Goal: Task Accomplishment & Management: Manage account settings

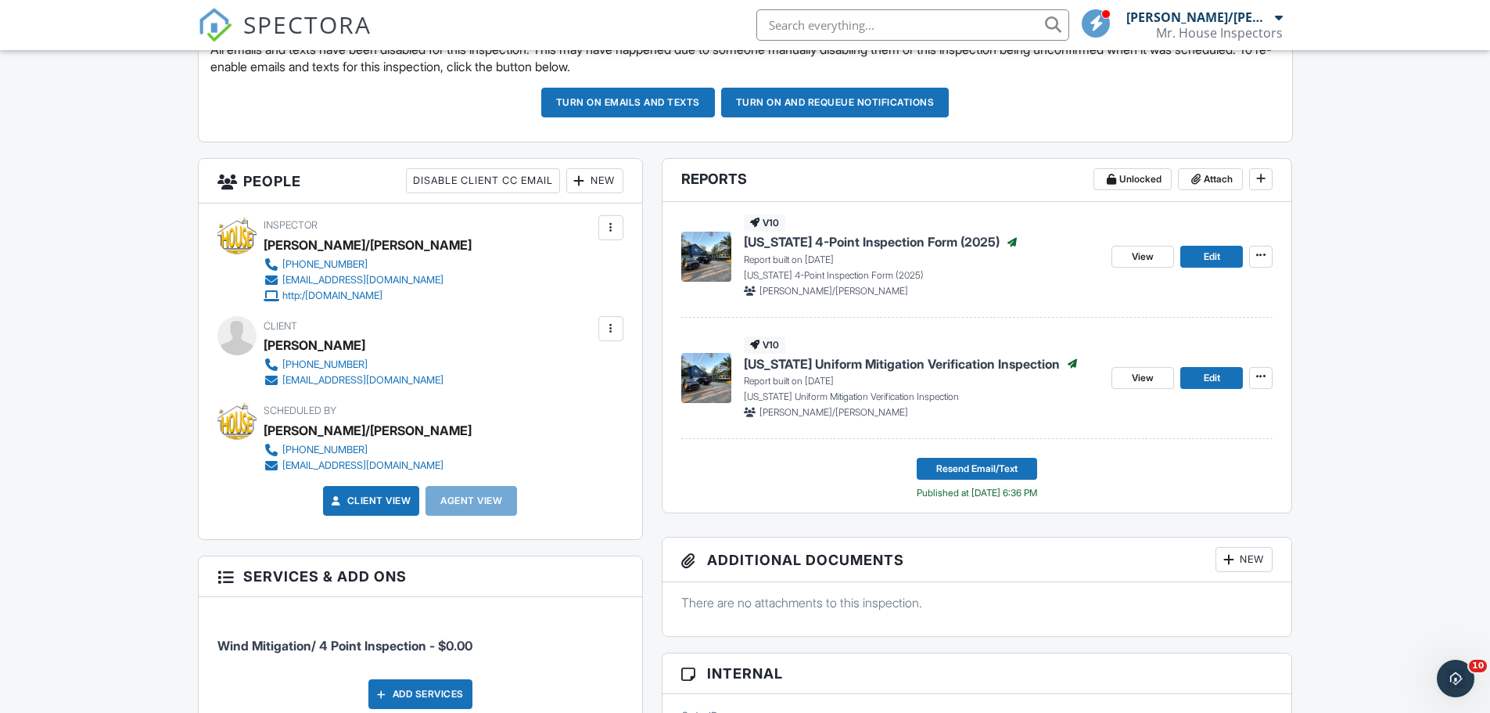
click at [828, 20] on input "text" at bounding box center [912, 24] width 313 height 31
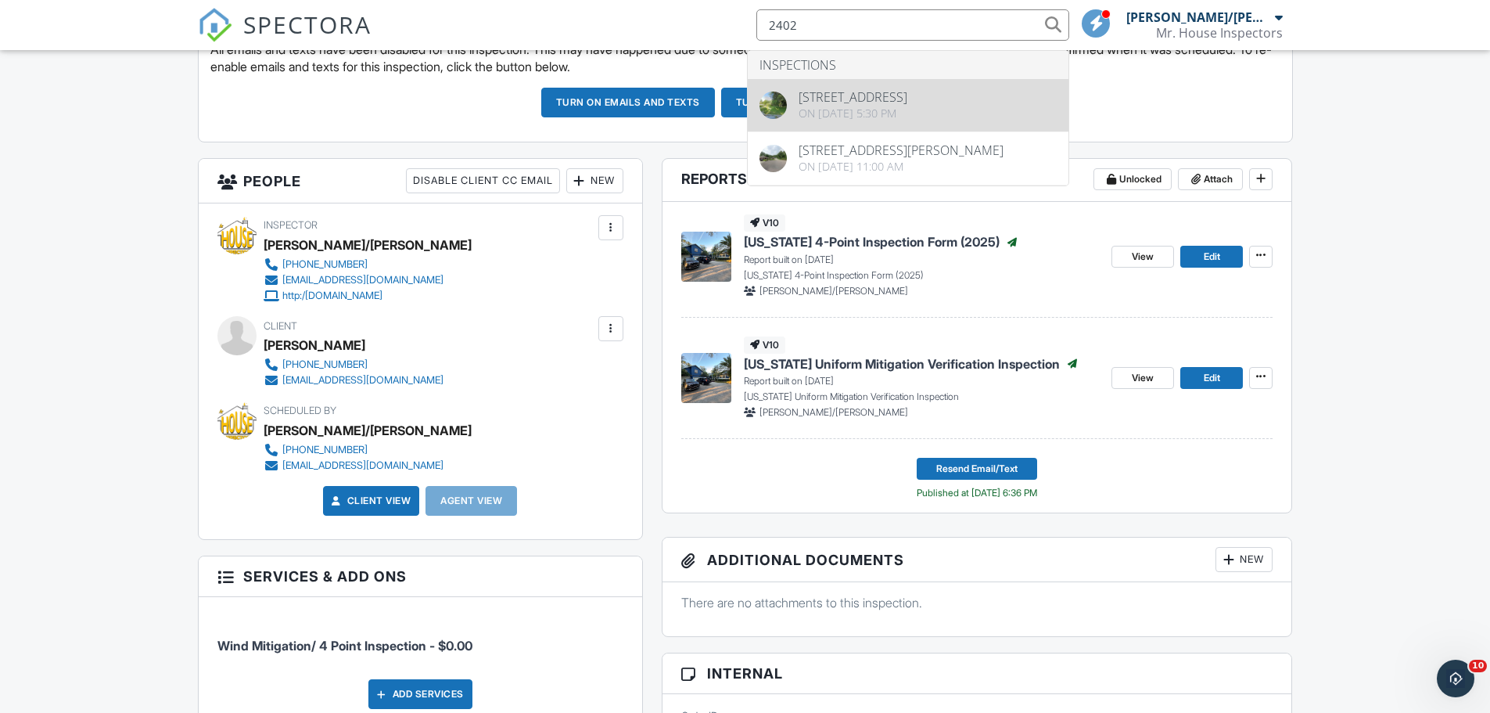
type input "2402"
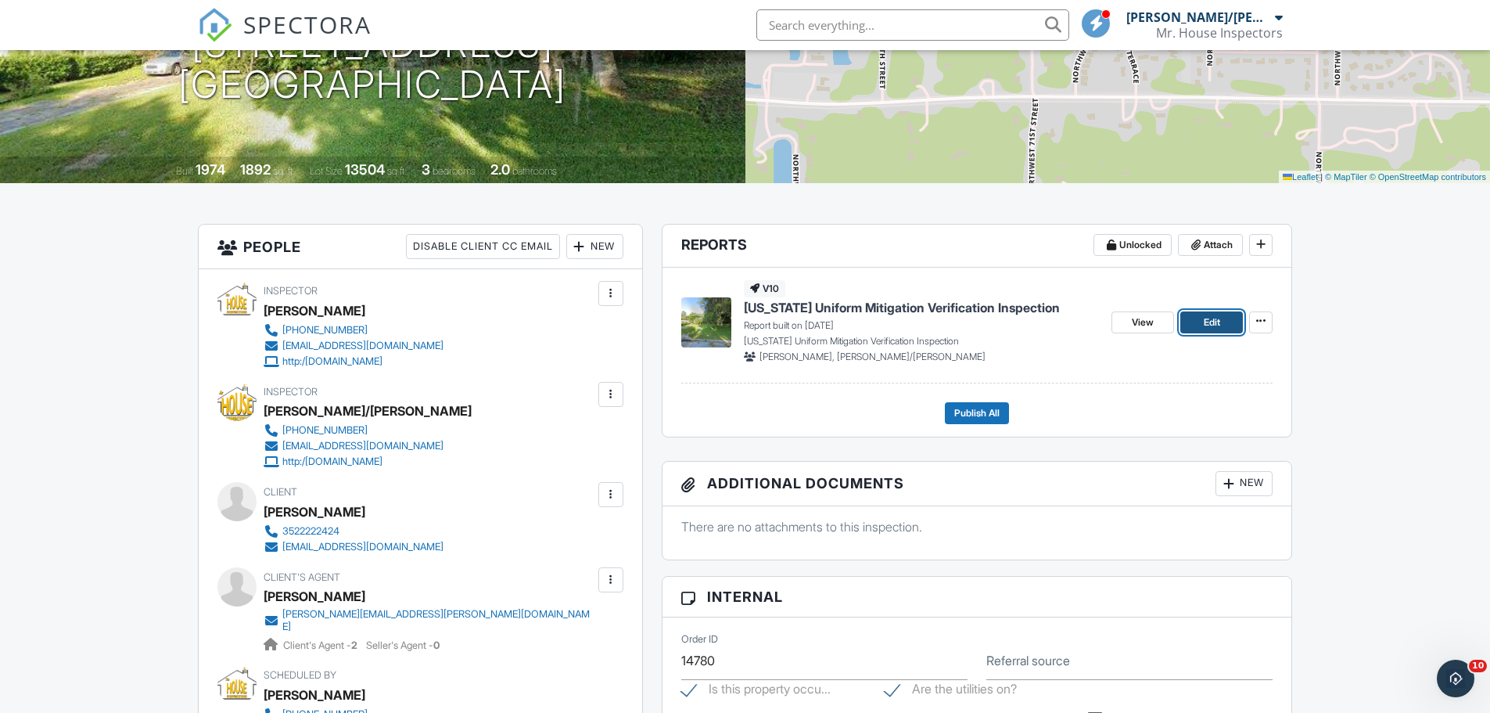
click at [1216, 329] on span "Edit" at bounding box center [1212, 322] width 16 height 16
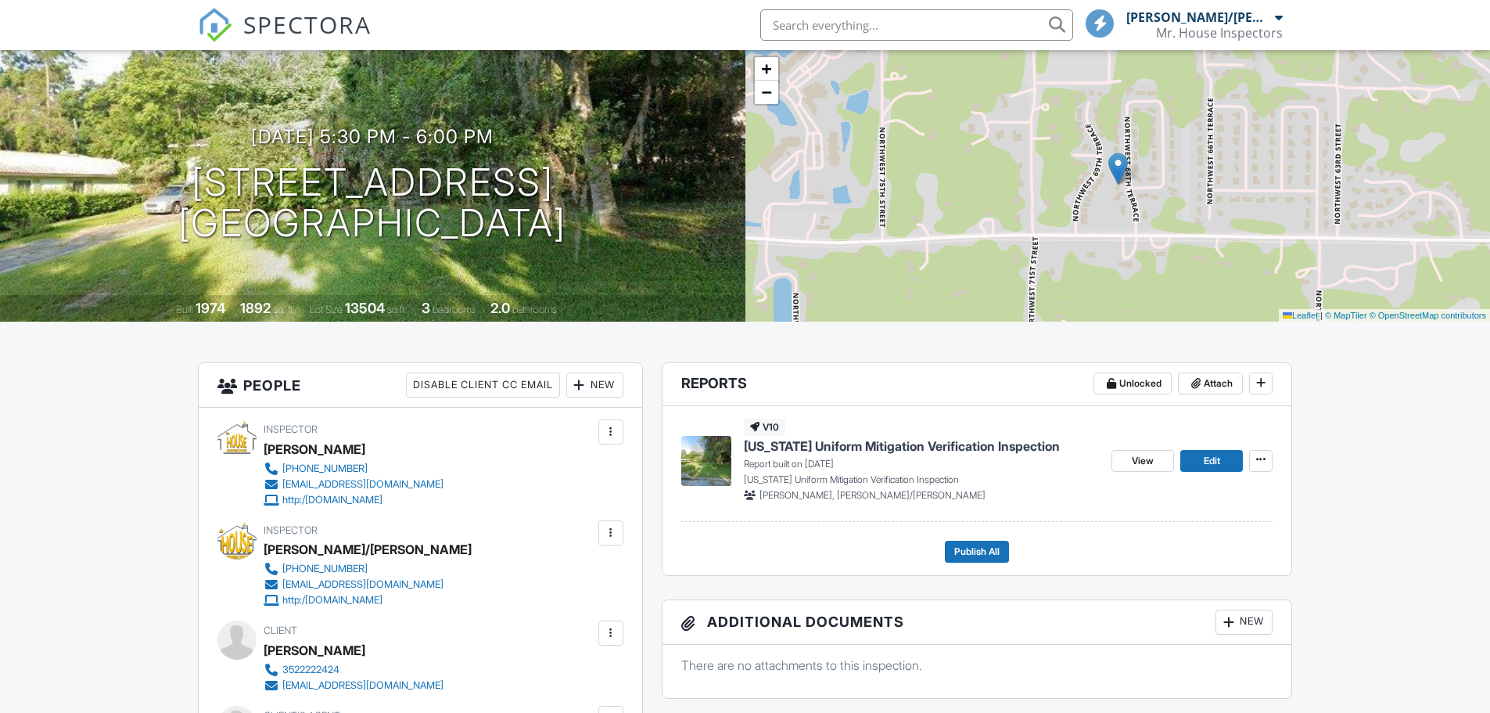
scroll to position [156, 0]
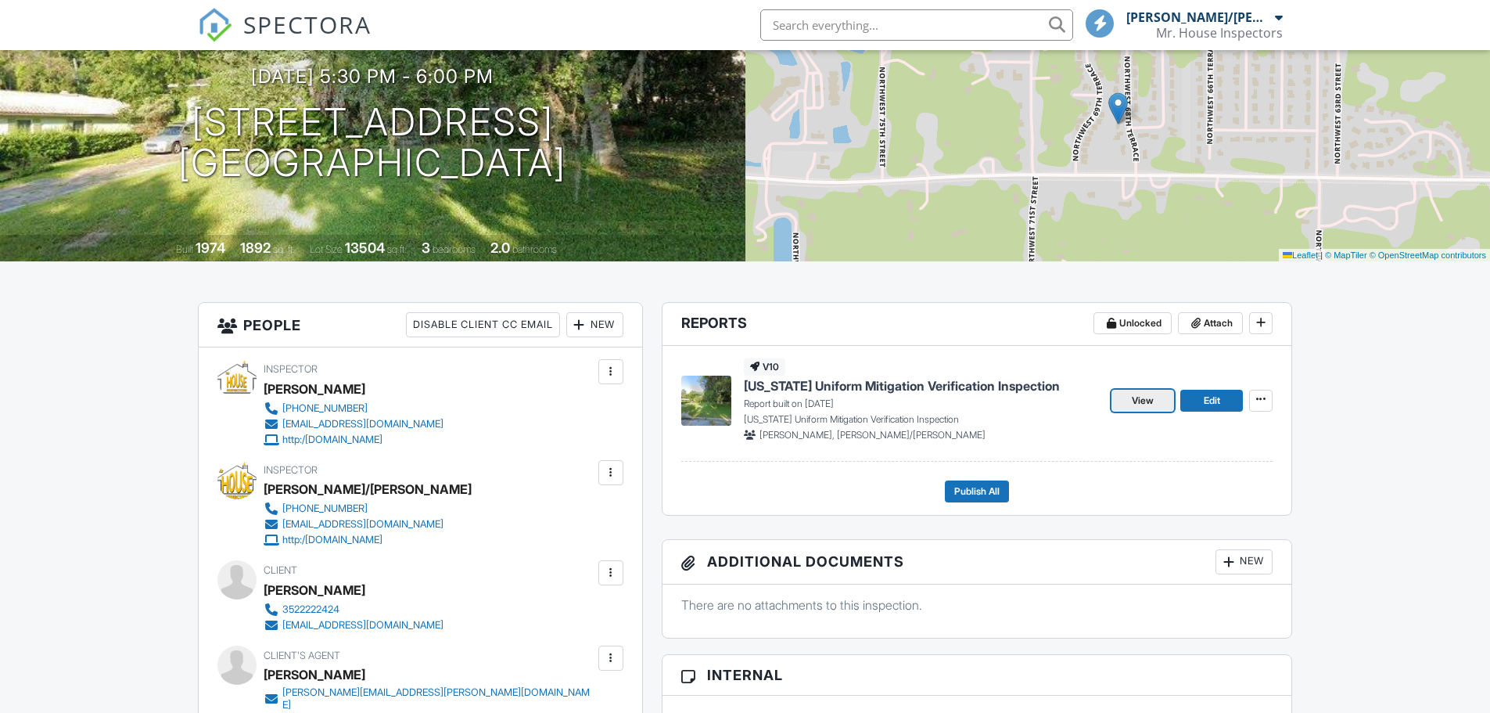
click at [1159, 404] on link "View" at bounding box center [1143, 401] width 63 height 22
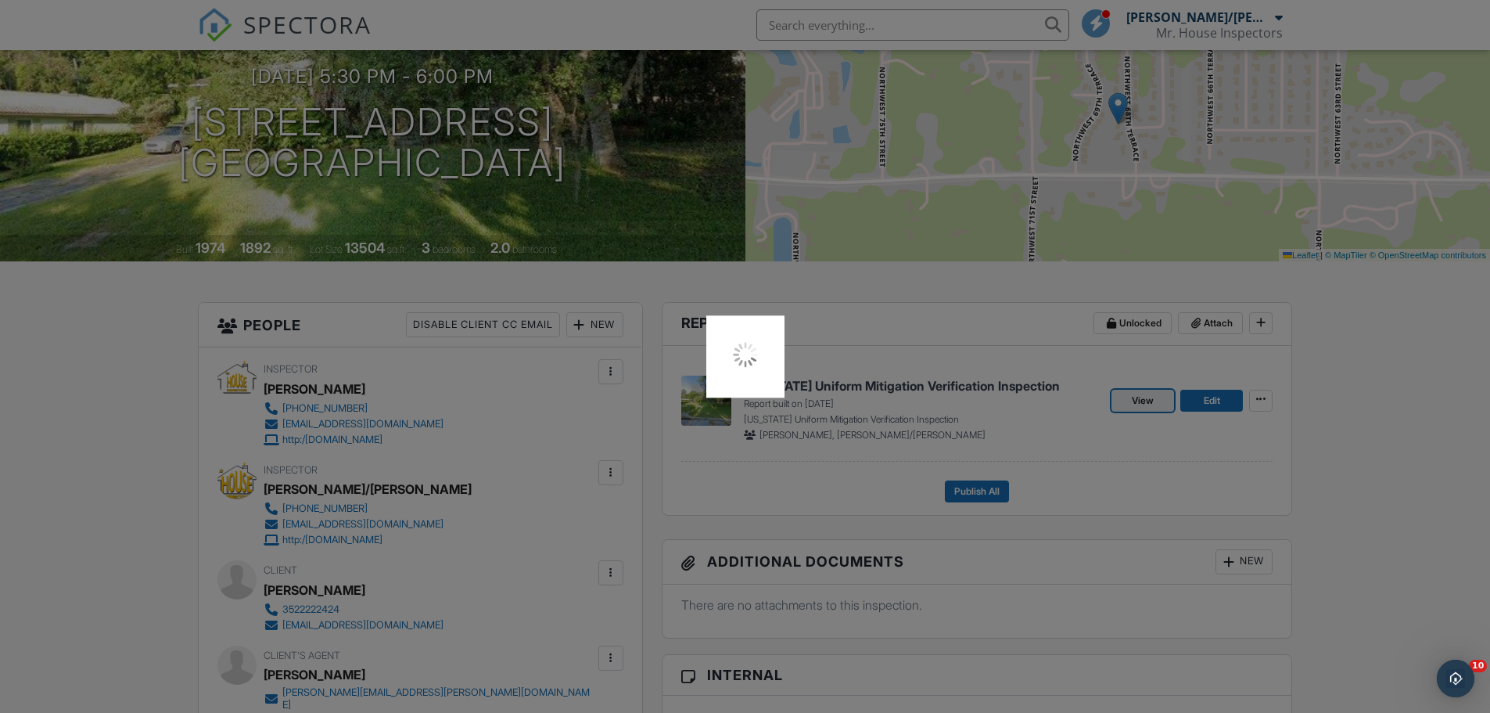
scroll to position [0, 0]
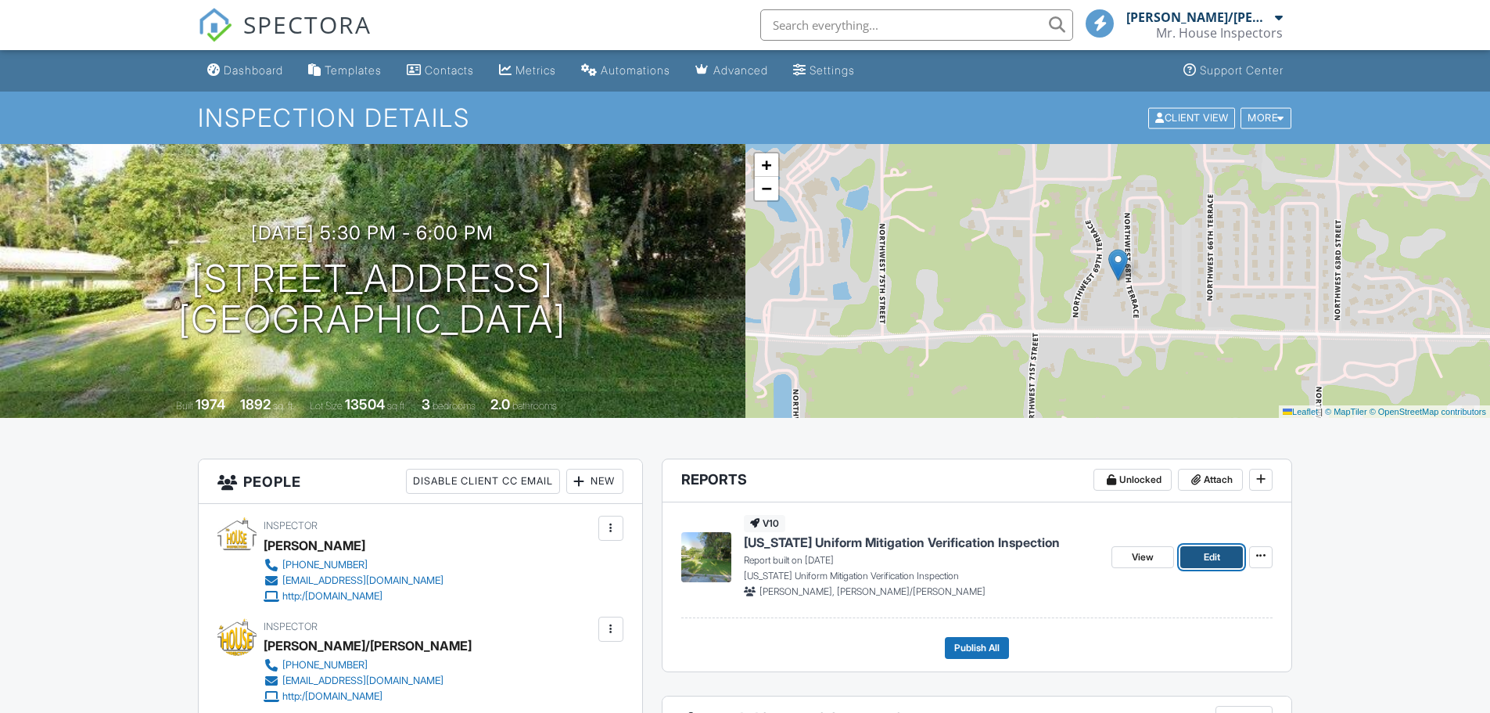
click at [1210, 549] on span "Edit" at bounding box center [1212, 557] width 16 height 16
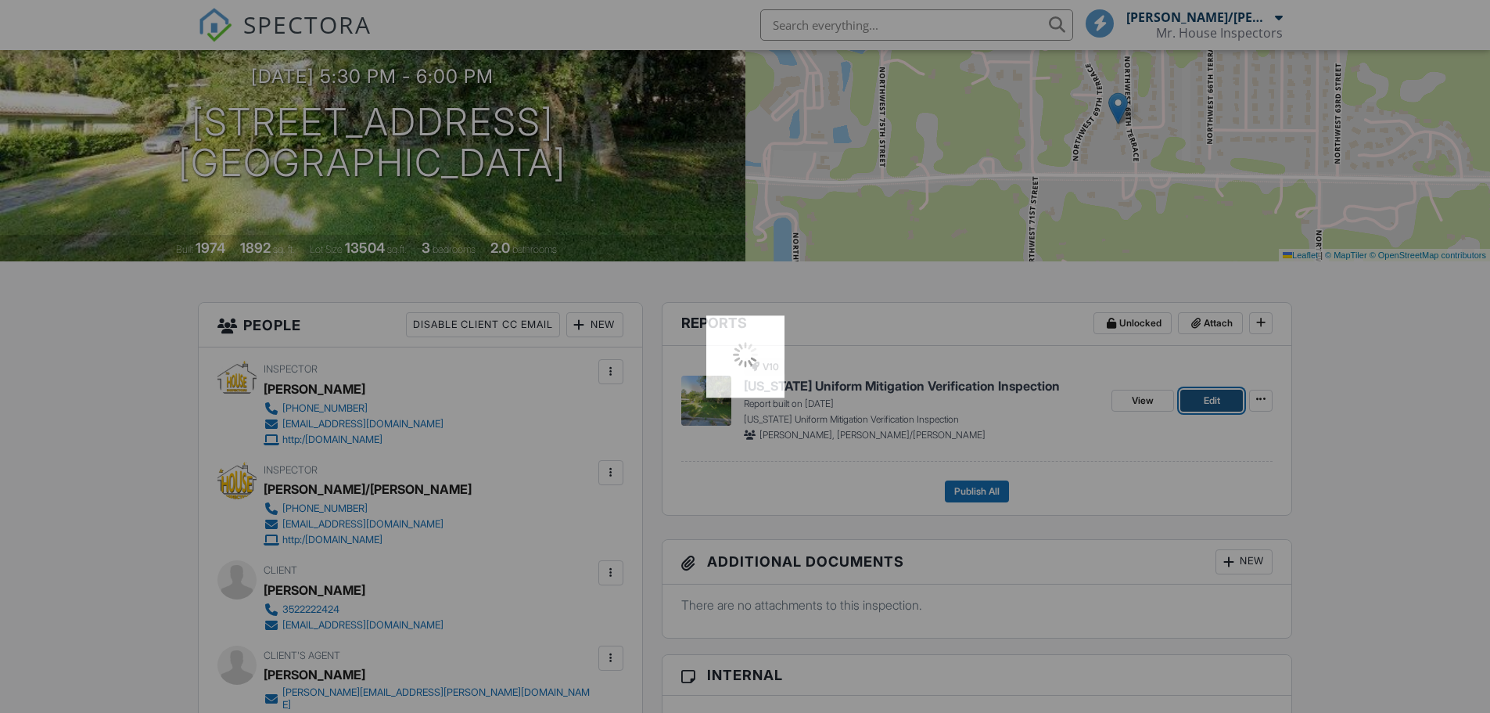
scroll to position [156, 0]
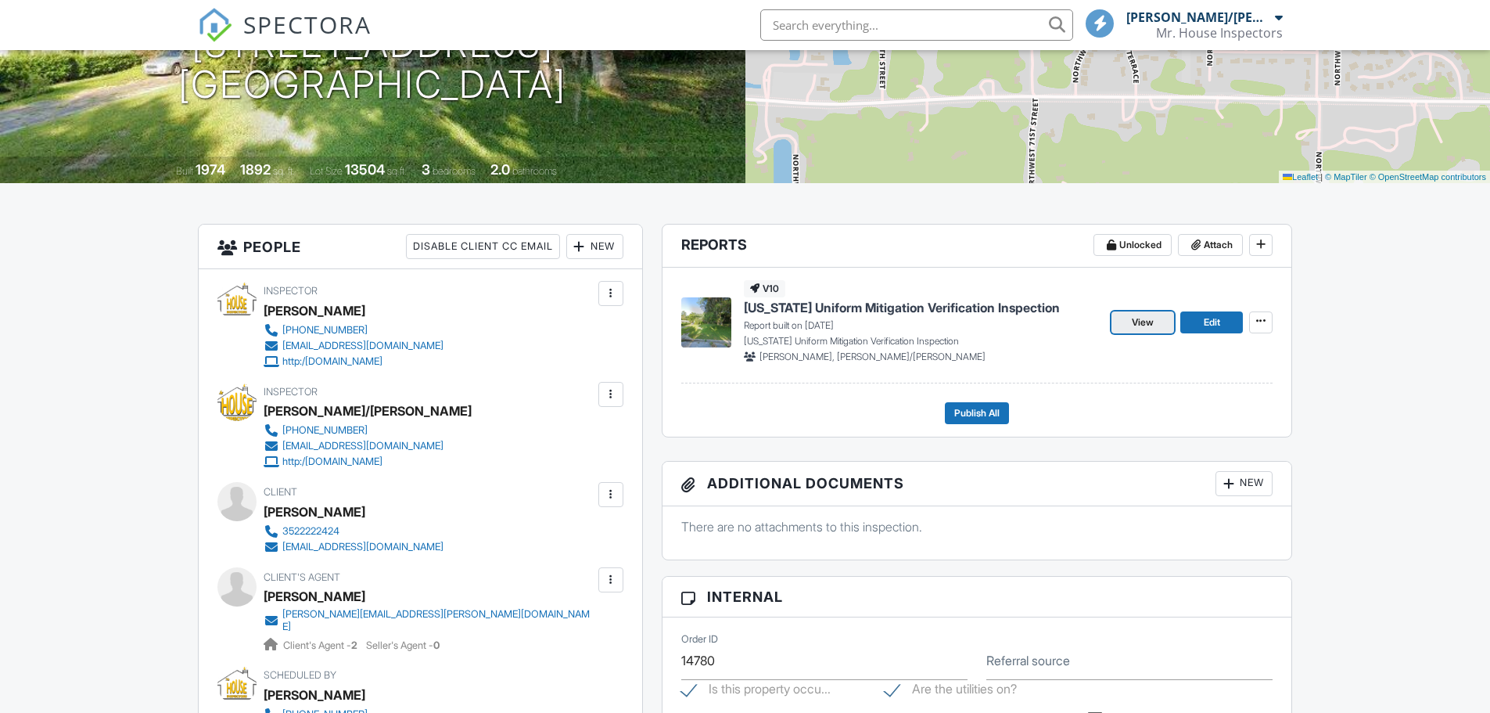
click at [1147, 325] on span "View" at bounding box center [1143, 322] width 22 height 16
click at [619, 491] on div at bounding box center [610, 494] width 25 height 25
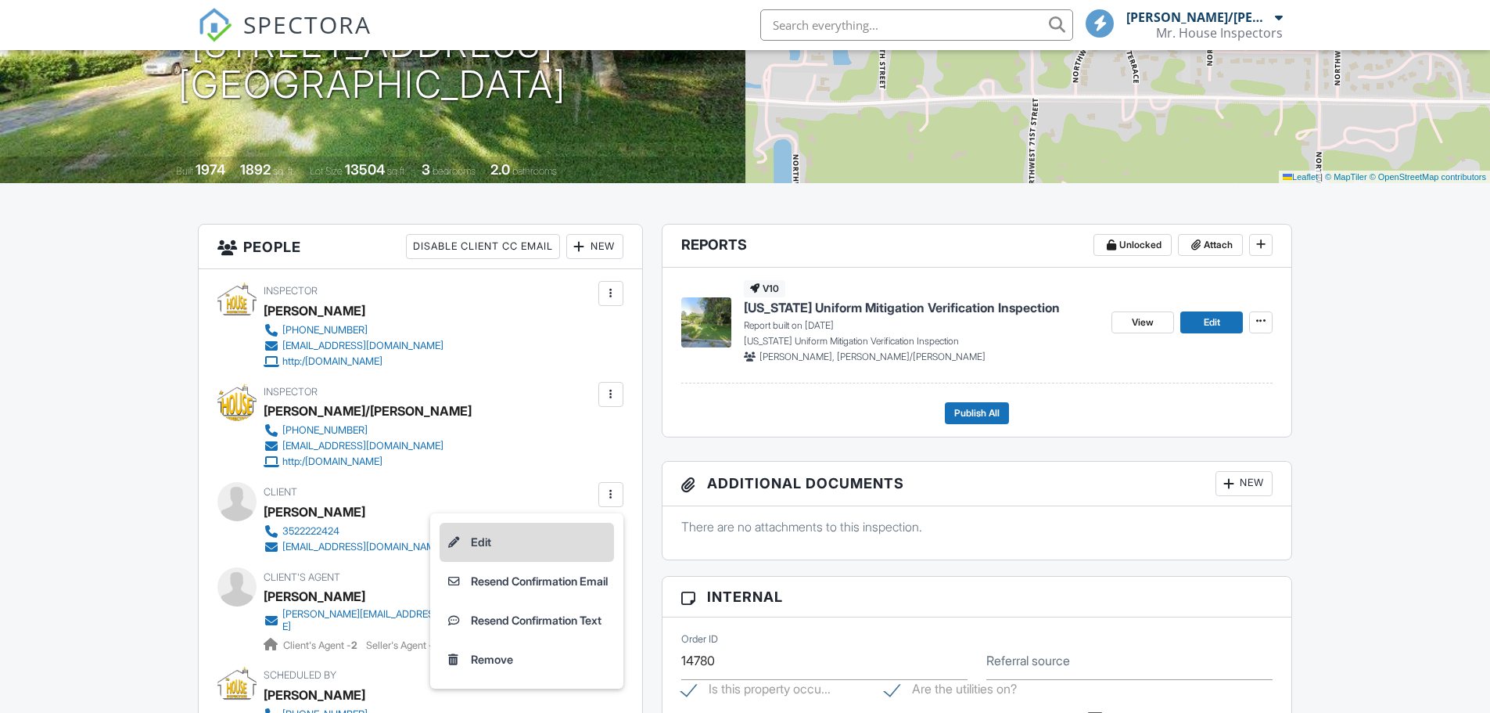
click at [551, 529] on li "Edit" at bounding box center [527, 542] width 174 height 39
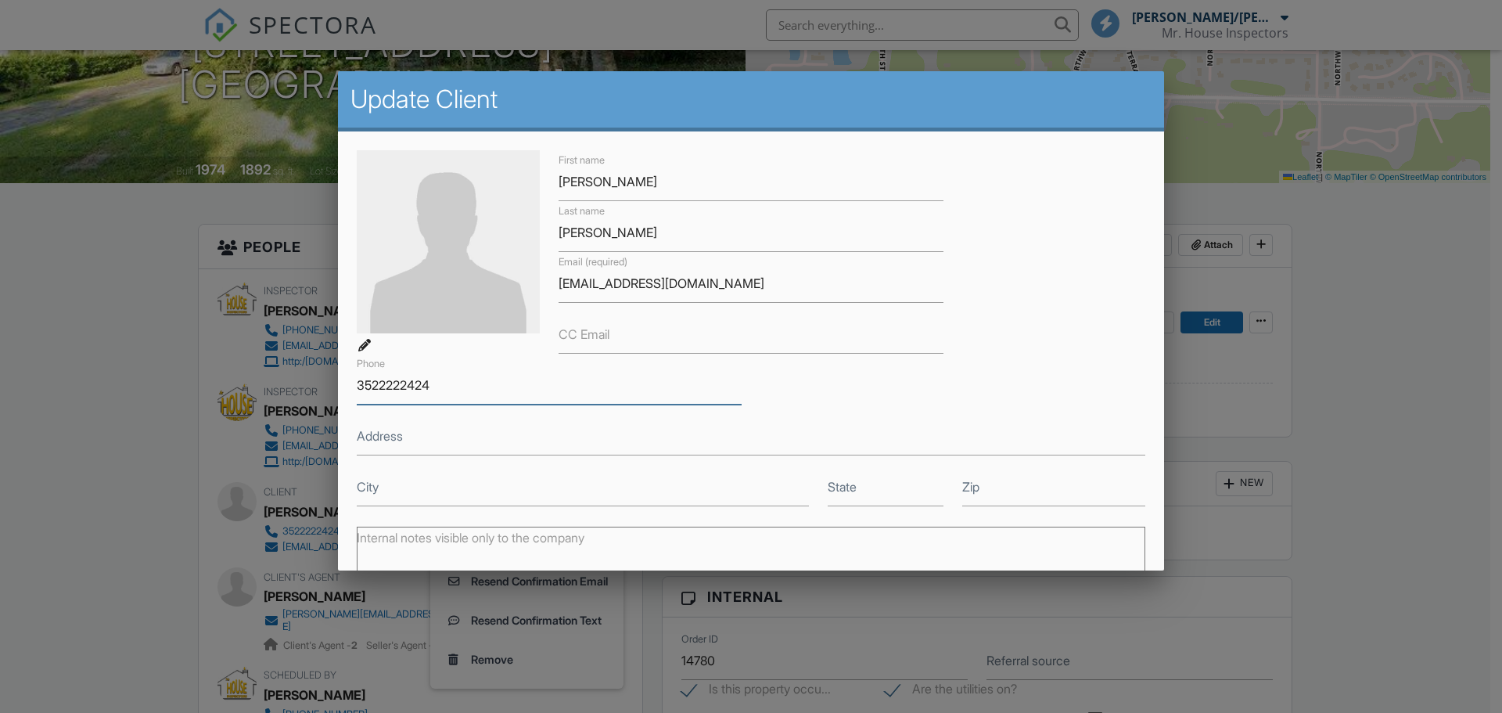
click at [377, 385] on input "3522222424" at bounding box center [549, 385] width 385 height 38
click at [408, 384] on input "352-2222424" at bounding box center [549, 385] width 385 height 38
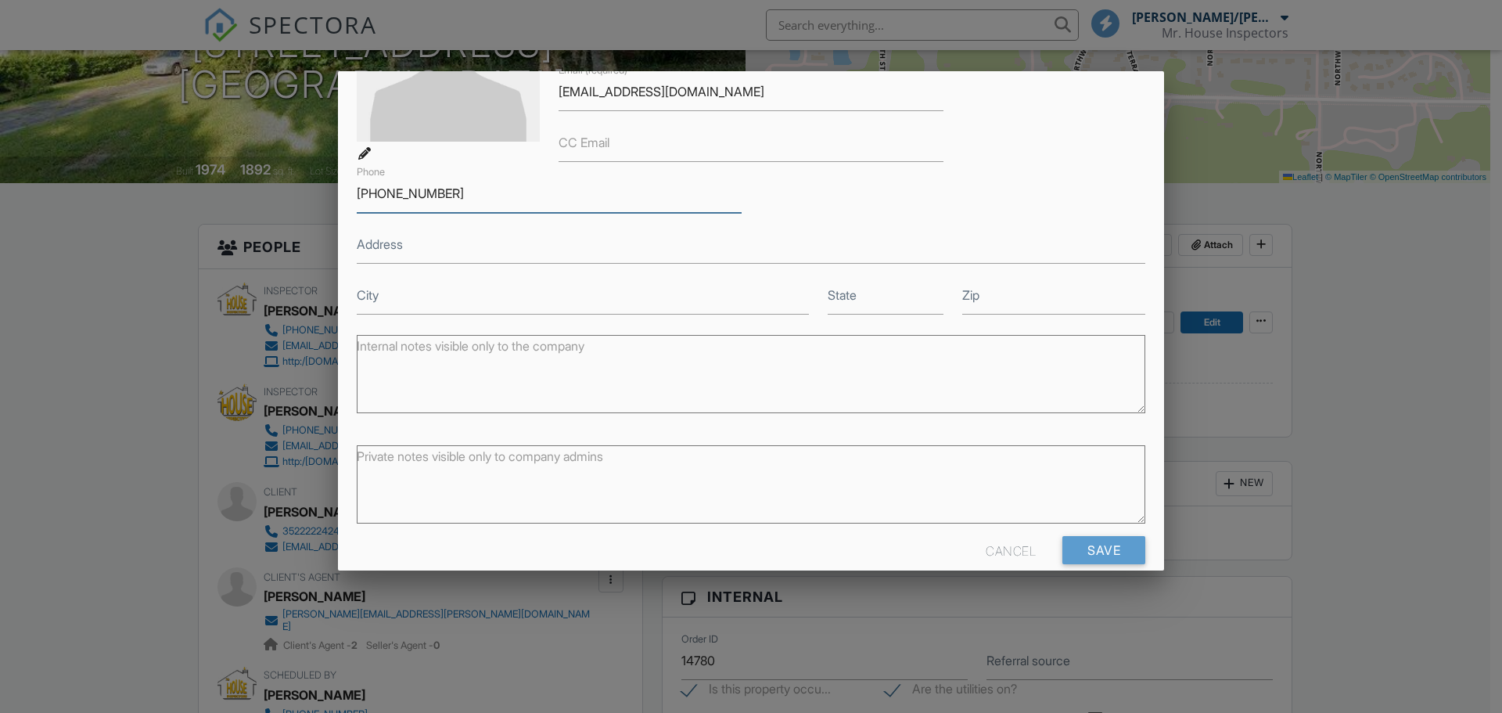
scroll to position [216, 0]
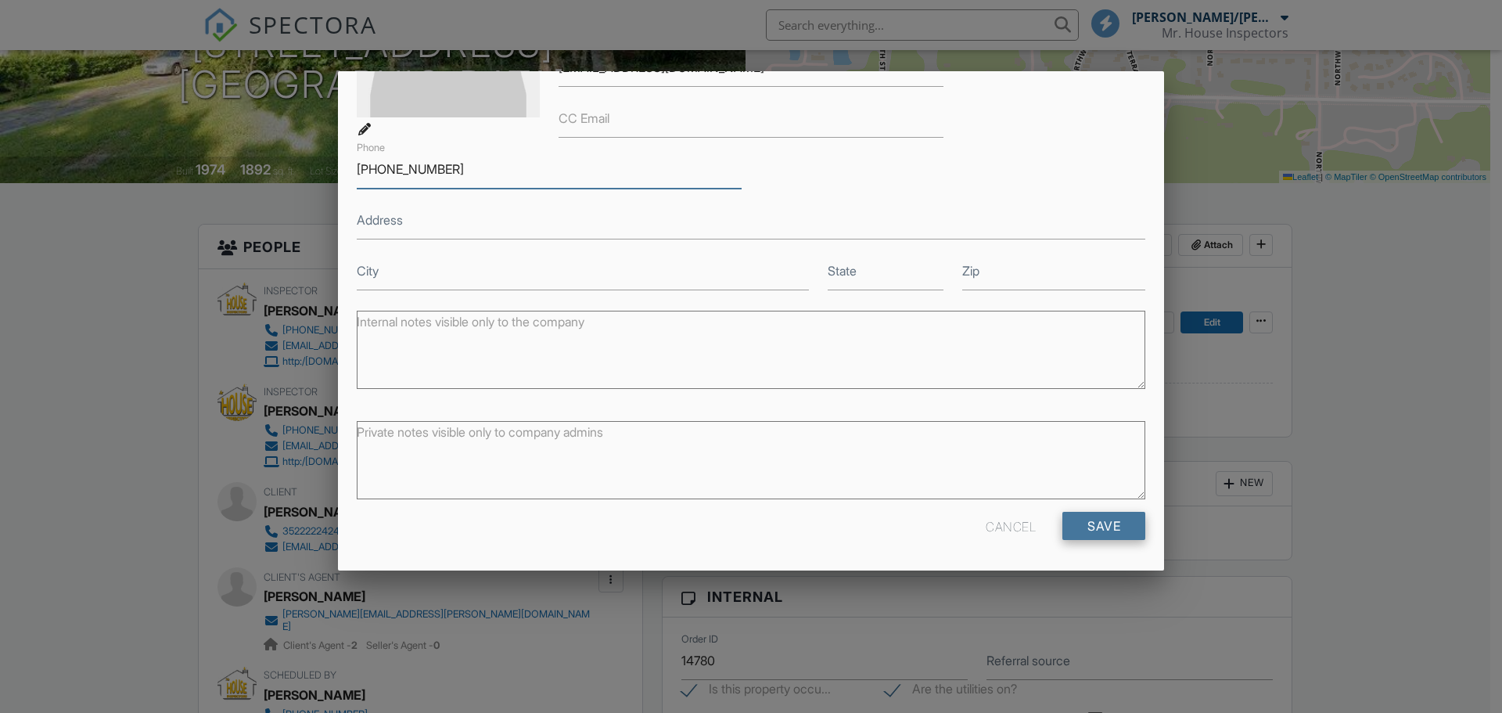
type input "[PHONE_NUMBER]"
click at [1079, 527] on input "Save" at bounding box center [1103, 526] width 83 height 28
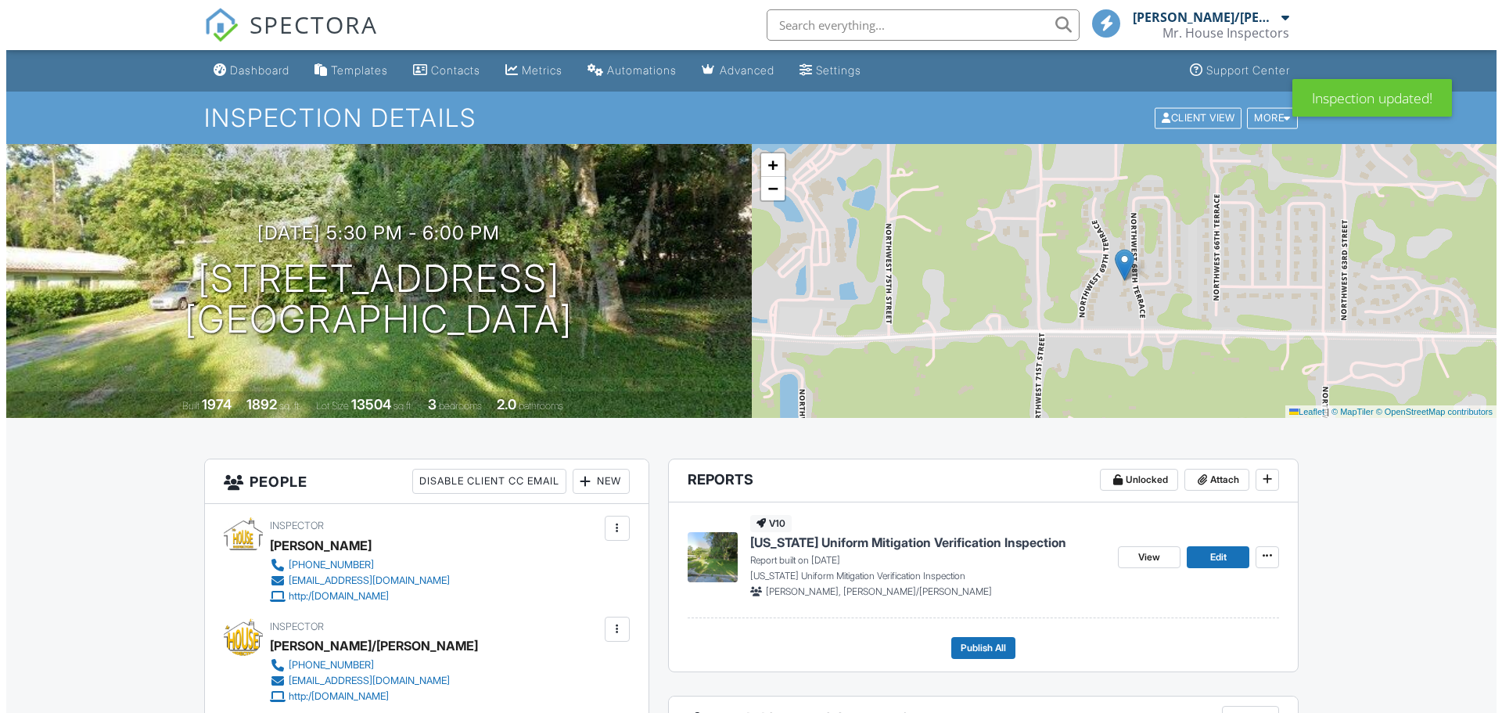
scroll to position [156, 0]
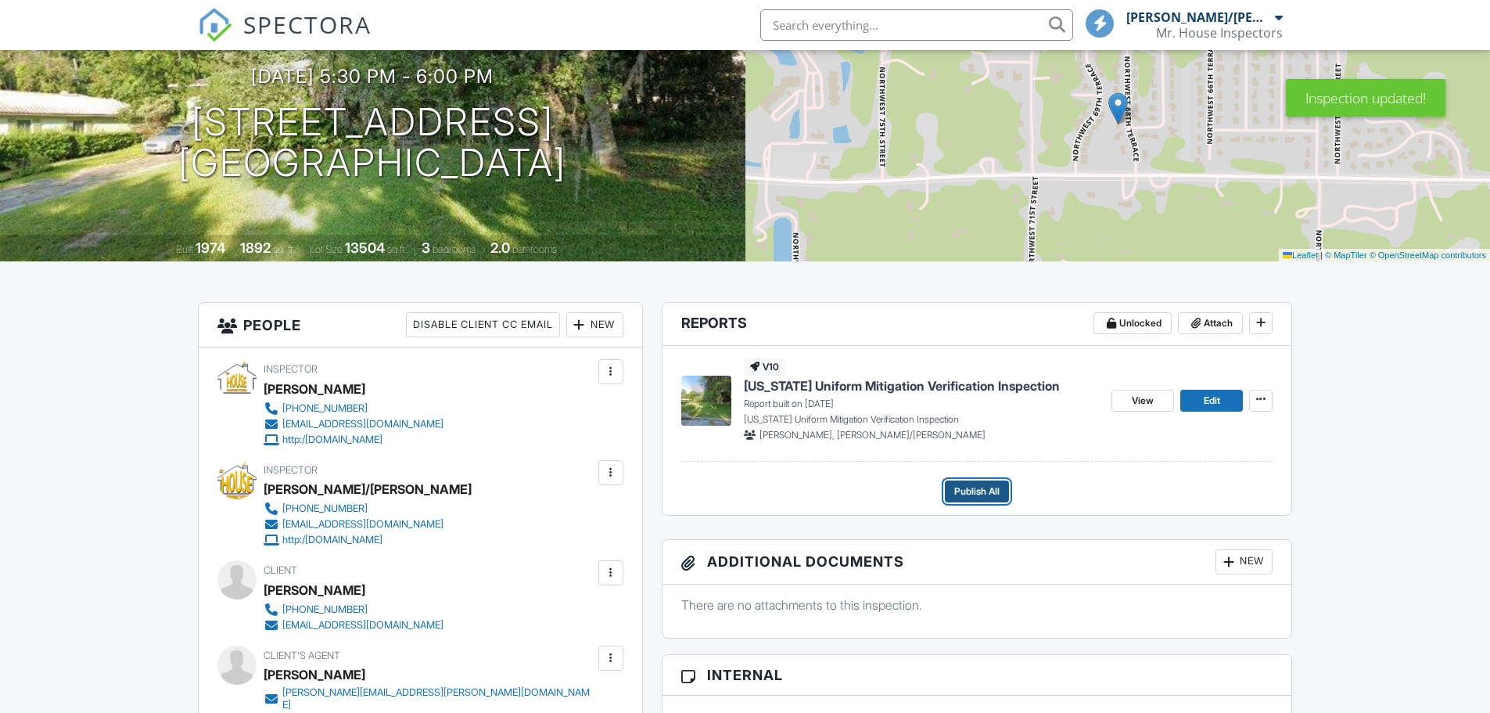
click at [977, 487] on span "Publish All" at bounding box center [976, 491] width 45 height 16
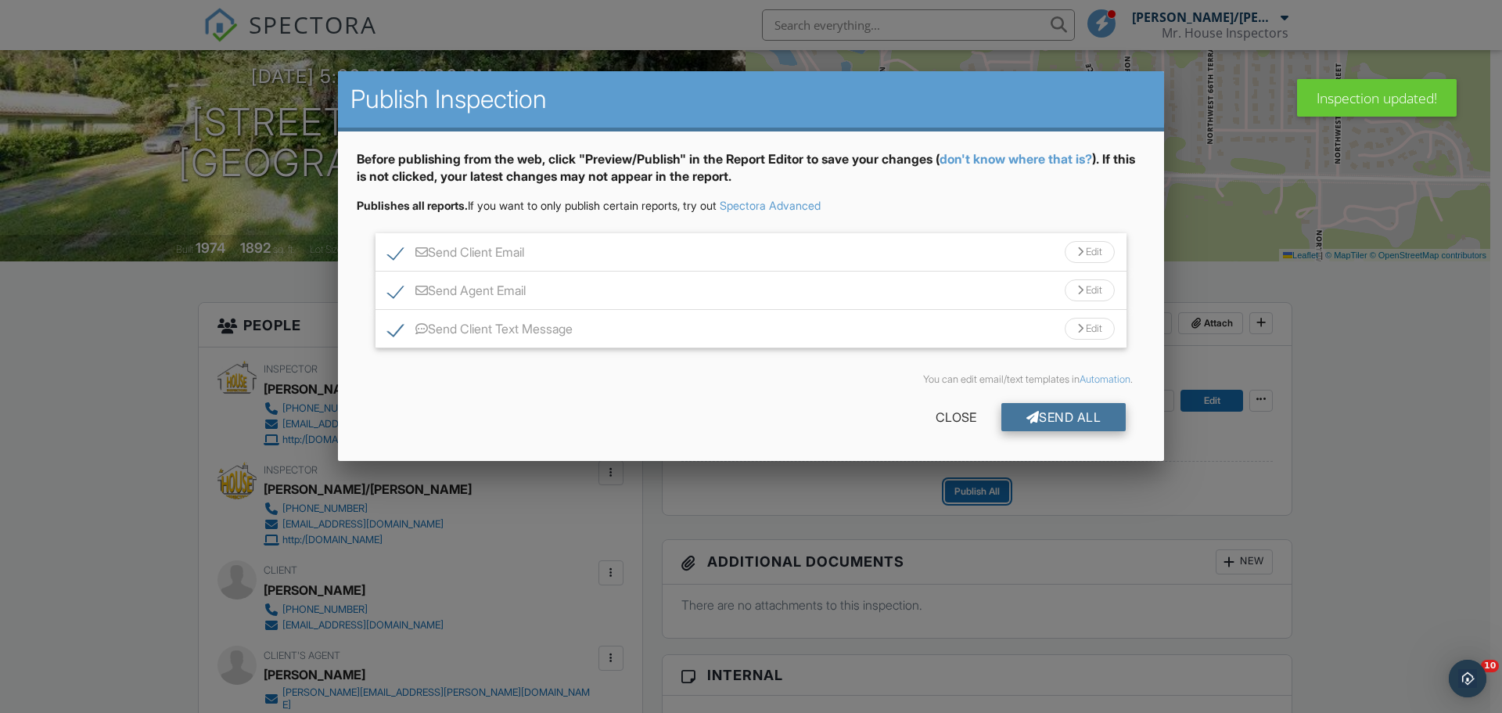
scroll to position [0, 0]
click at [1067, 409] on div "Send All" at bounding box center [1063, 417] width 125 height 28
